Goal: Find specific page/section: Find specific page/section

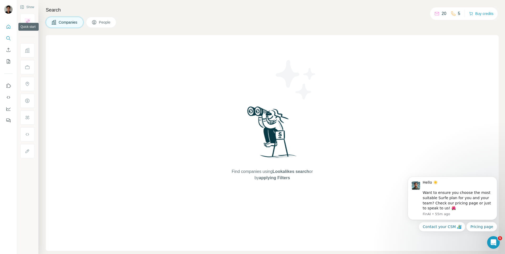
click at [11, 28] on button "Quick start" at bounding box center [8, 26] width 8 height 9
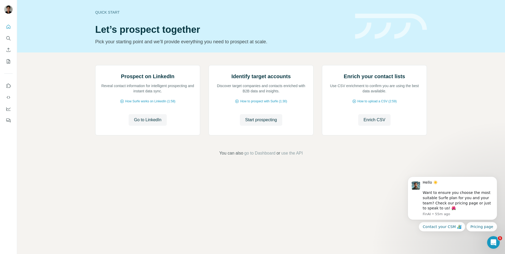
click at [13, 35] on div at bounding box center [8, 72] width 17 height 106
click at [10, 37] on icon "Search" at bounding box center [8, 38] width 5 height 5
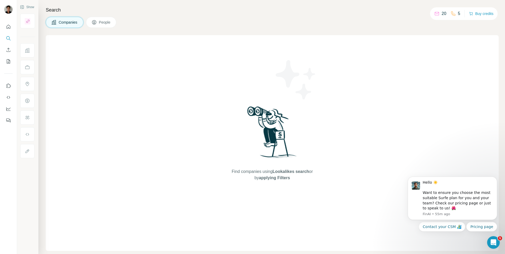
click at [63, 22] on span "Companies" at bounding box center [68, 22] width 19 height 5
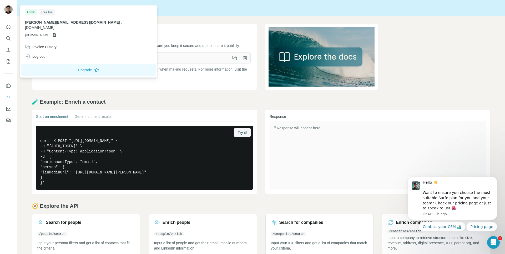
click at [5, 8] on img at bounding box center [8, 9] width 8 height 8
